Goal: Task Accomplishment & Management: Use online tool/utility

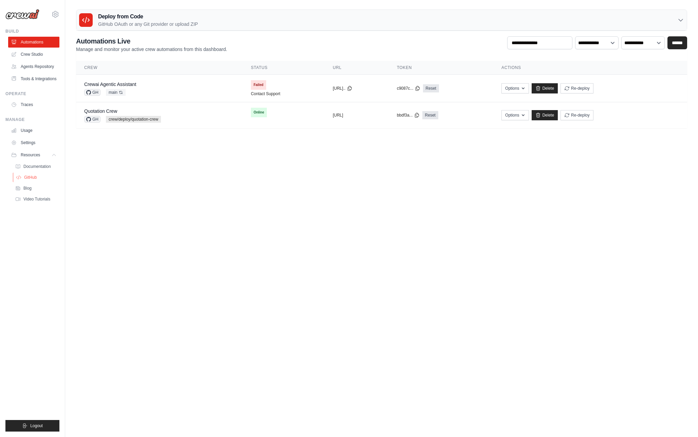
click at [31, 177] on span "GitHub" at bounding box center [30, 177] width 13 height 5
click at [95, 93] on span "GH" at bounding box center [92, 92] width 16 height 7
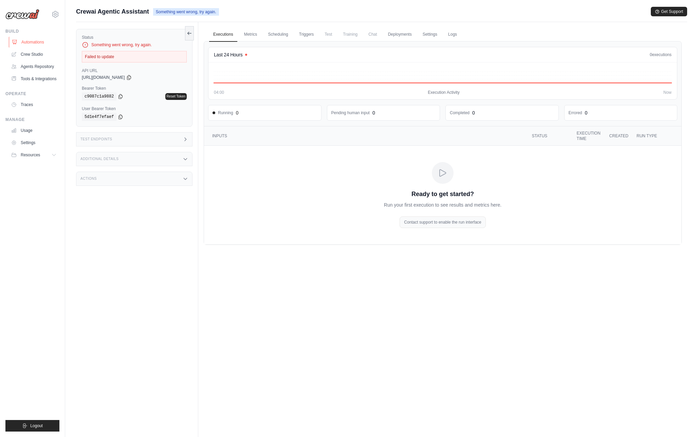
click at [42, 43] on link "Automations" at bounding box center [34, 42] width 51 height 11
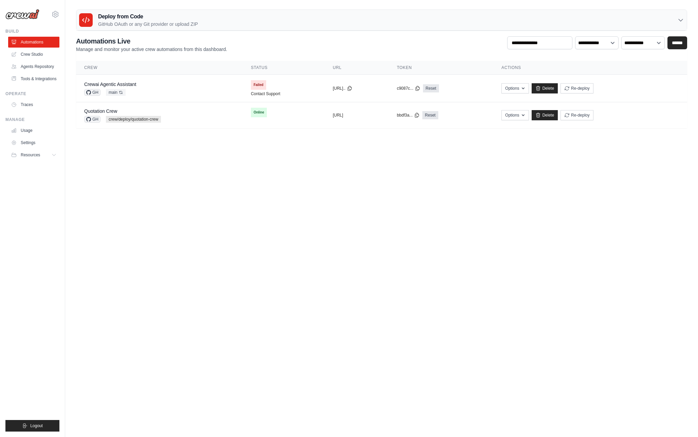
click at [132, 21] on p "GitHub OAuth or any Git provider or upload ZIP" at bounding box center [148, 24] width 100 height 7
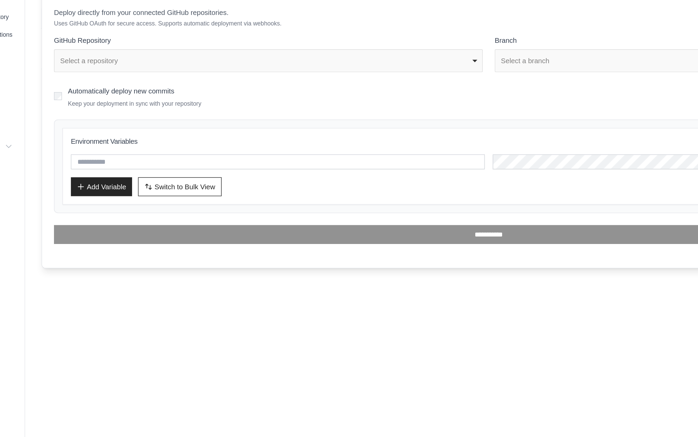
click at [172, 104] on form "**********" at bounding box center [381, 150] width 593 height 142
click at [175, 95] on div "Select a repository" at bounding box center [229, 96] width 280 height 7
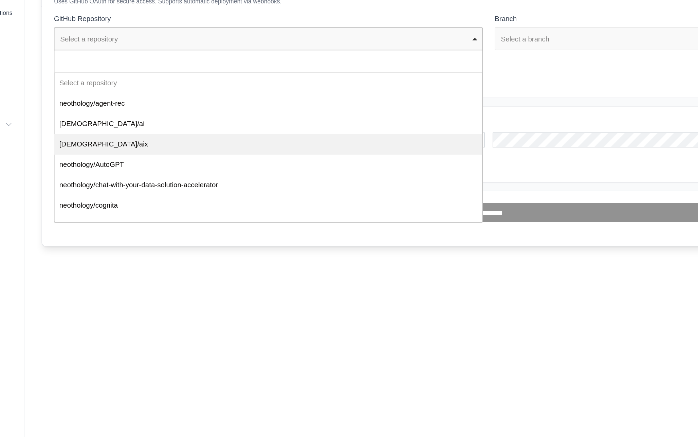
click at [430, 131] on form "**********" at bounding box center [381, 150] width 593 height 142
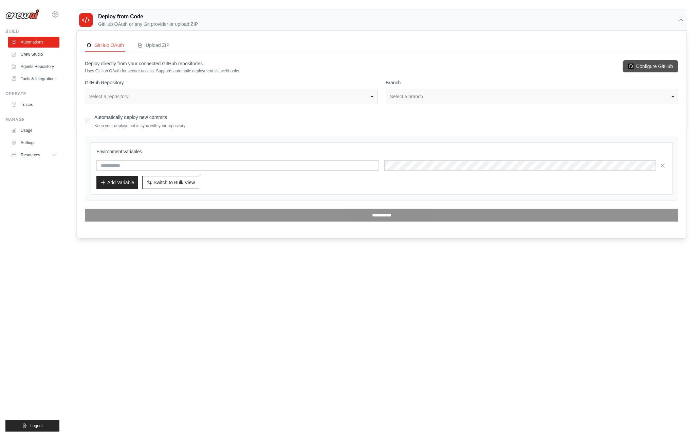
click at [649, 68] on link "Configure GitHub" at bounding box center [651, 66] width 56 height 12
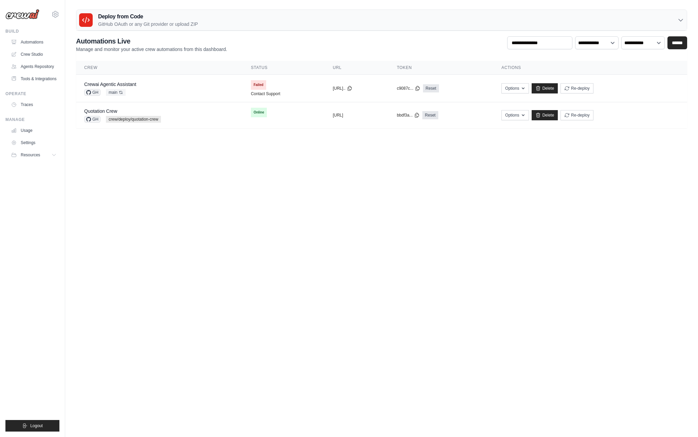
click at [177, 23] on p "GitHub OAuth or any Git provider or upload ZIP" at bounding box center [148, 24] width 100 height 7
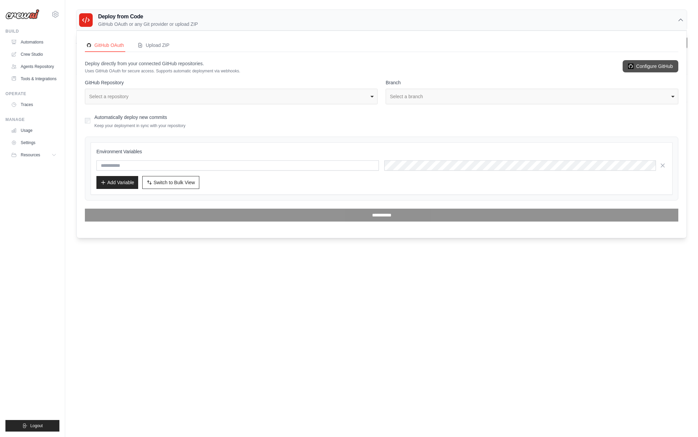
click at [643, 69] on link "Configure GitHub" at bounding box center [651, 66] width 56 height 12
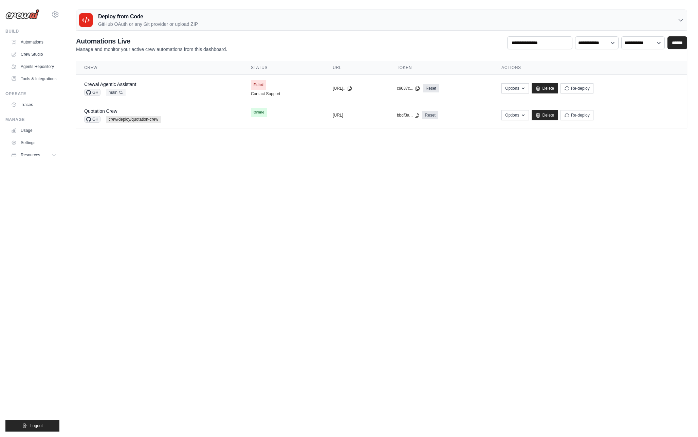
click at [124, 19] on h3 "Deploy from Code" at bounding box center [148, 17] width 100 height 8
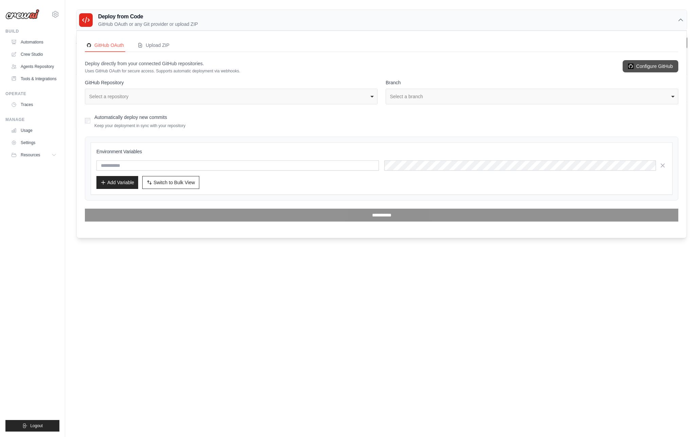
click at [654, 69] on link "Configure GitHub" at bounding box center [651, 66] width 56 height 12
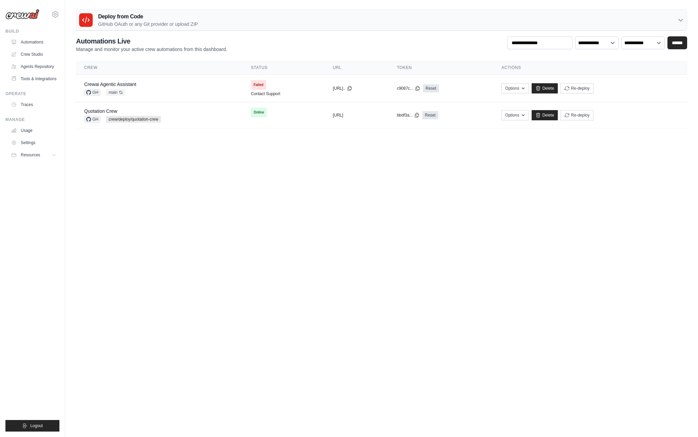
click at [158, 242] on body "[EMAIL_ADDRESS][DOMAIN_NAME] Settings Build Automations" at bounding box center [349, 218] width 698 height 437
